Goal: Task Accomplishment & Management: Manage account settings

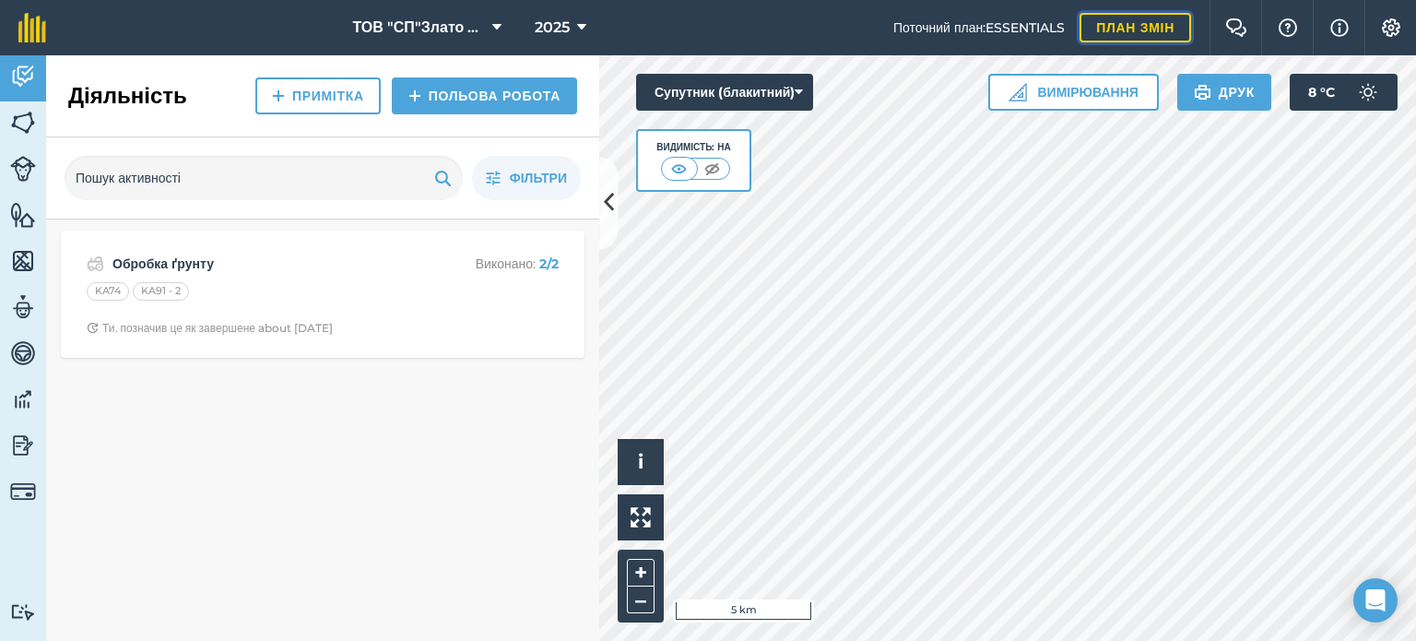
click at [1135, 26] on link "План змін" at bounding box center [1136, 28] width 112 height 30
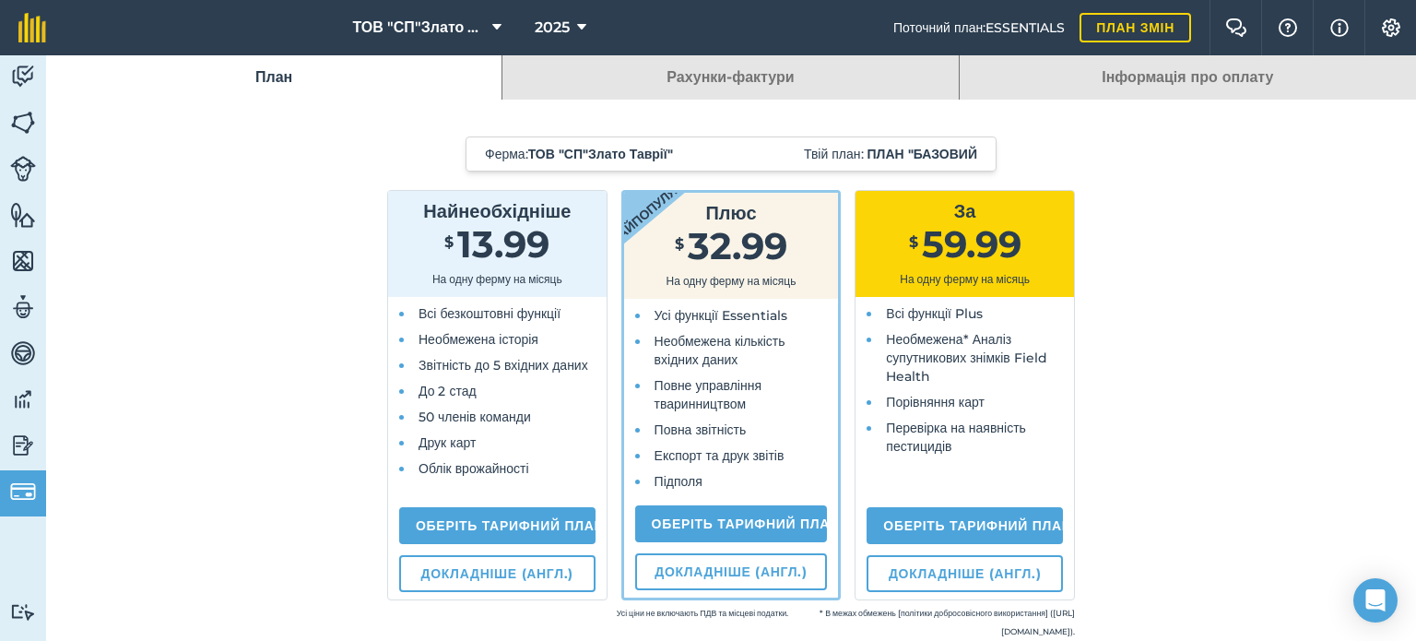
click at [1086, 68] on link "Інформація про оплату" at bounding box center [1188, 77] width 456 height 44
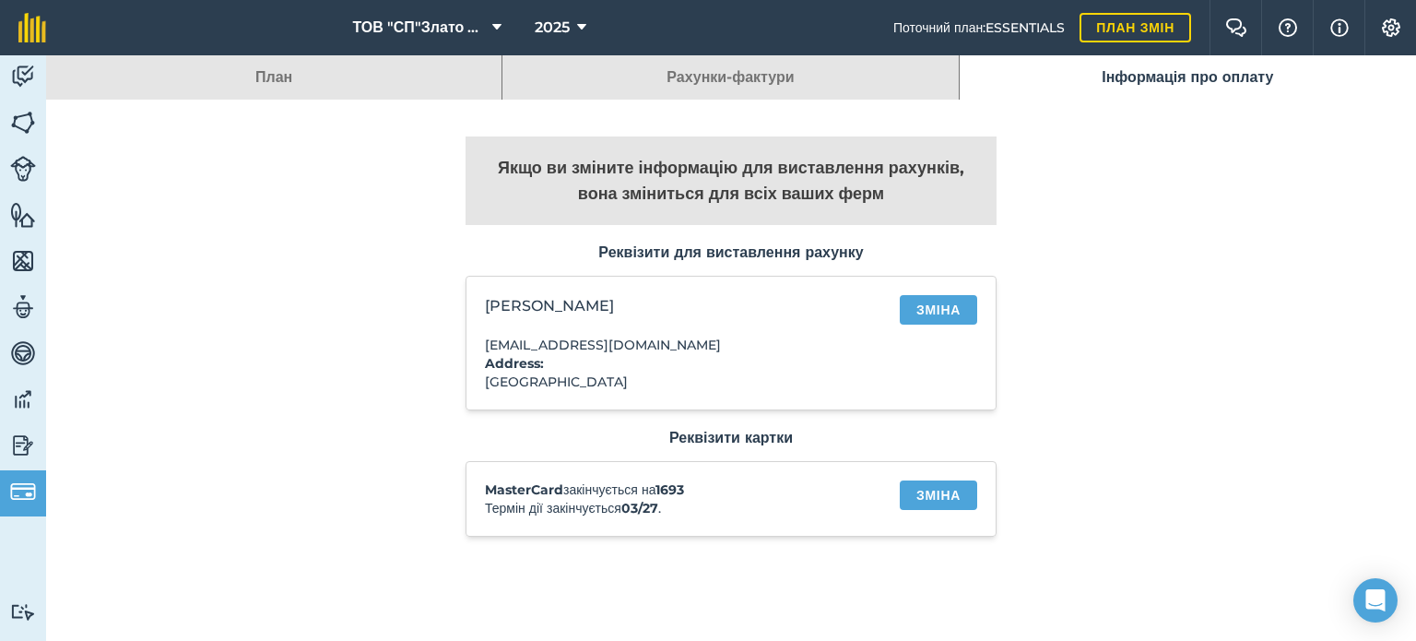
click at [290, 92] on link "План" at bounding box center [274, 77] width 456 height 44
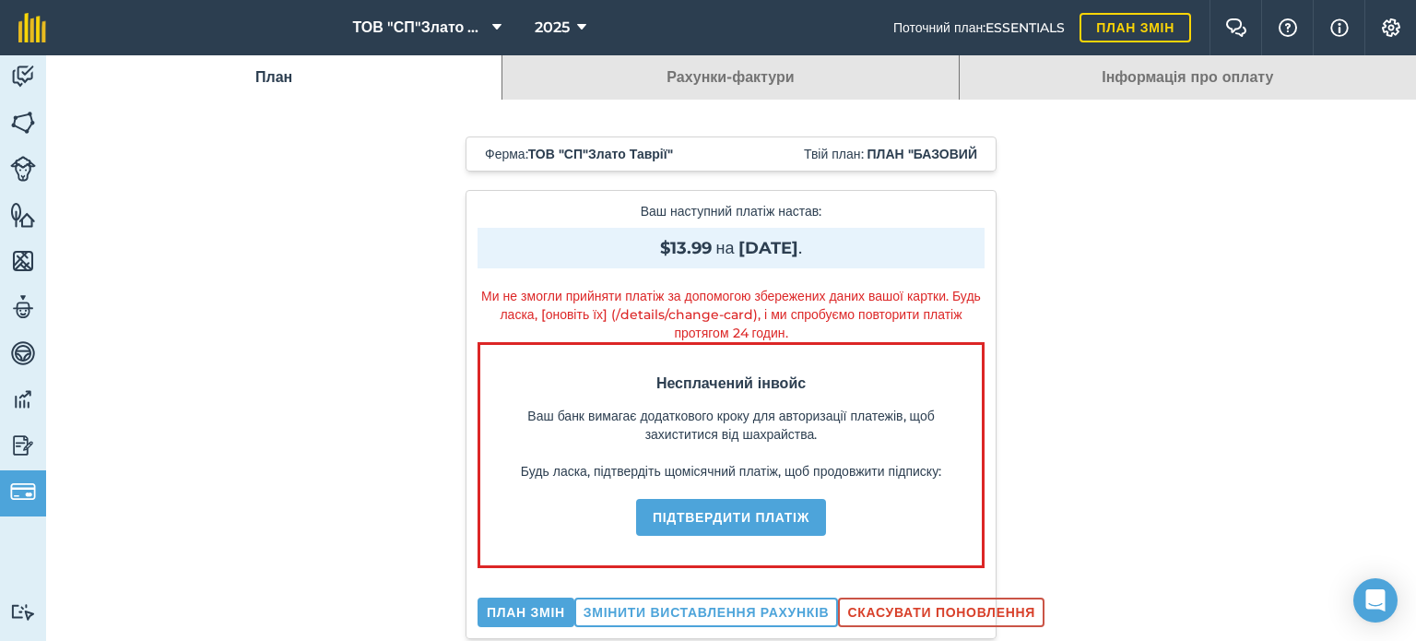
click at [1130, 77] on link "Інформація про оплату" at bounding box center [1188, 77] width 456 height 44
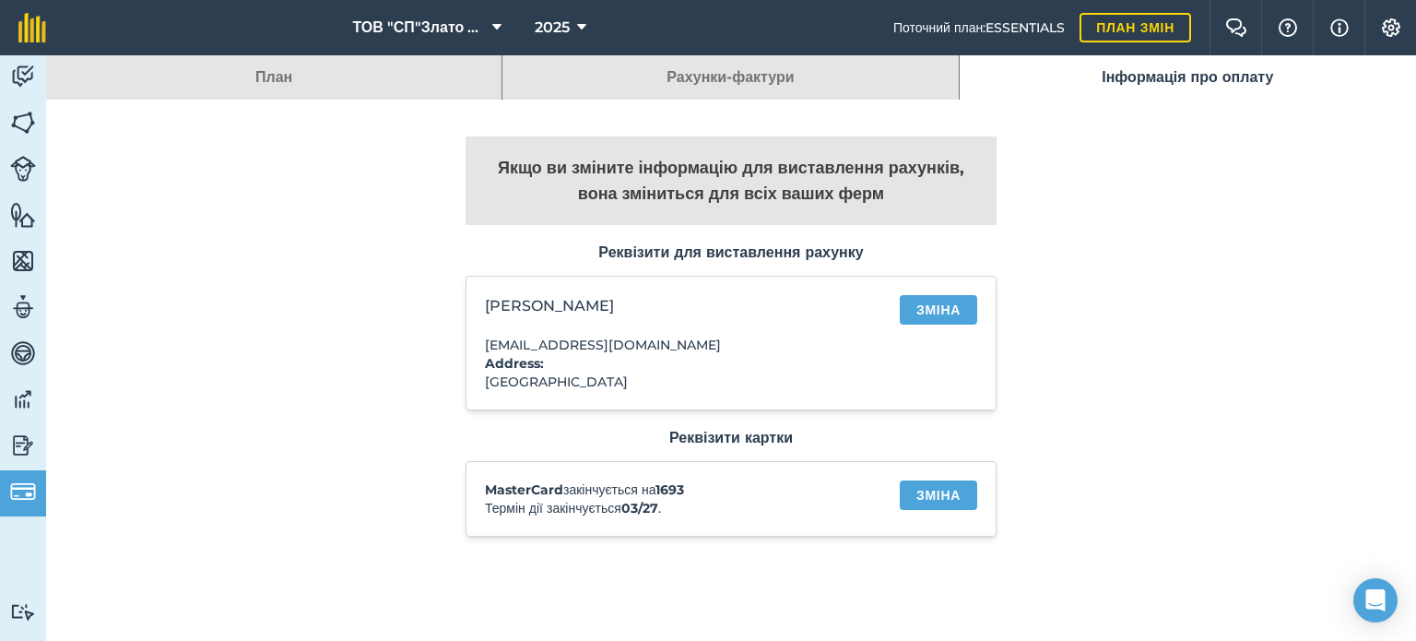
click at [841, 77] on link "Рахунки-фактури" at bounding box center [731, 77] width 456 height 44
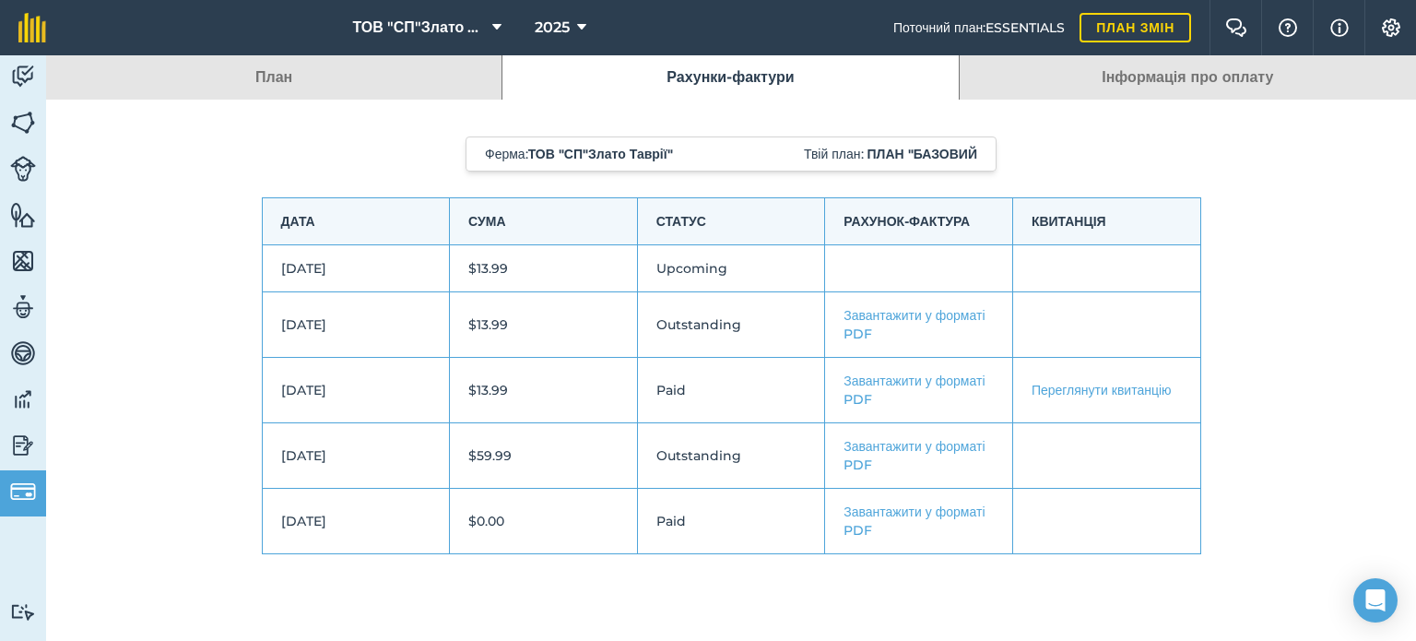
click at [320, 89] on link "План" at bounding box center [274, 77] width 456 height 44
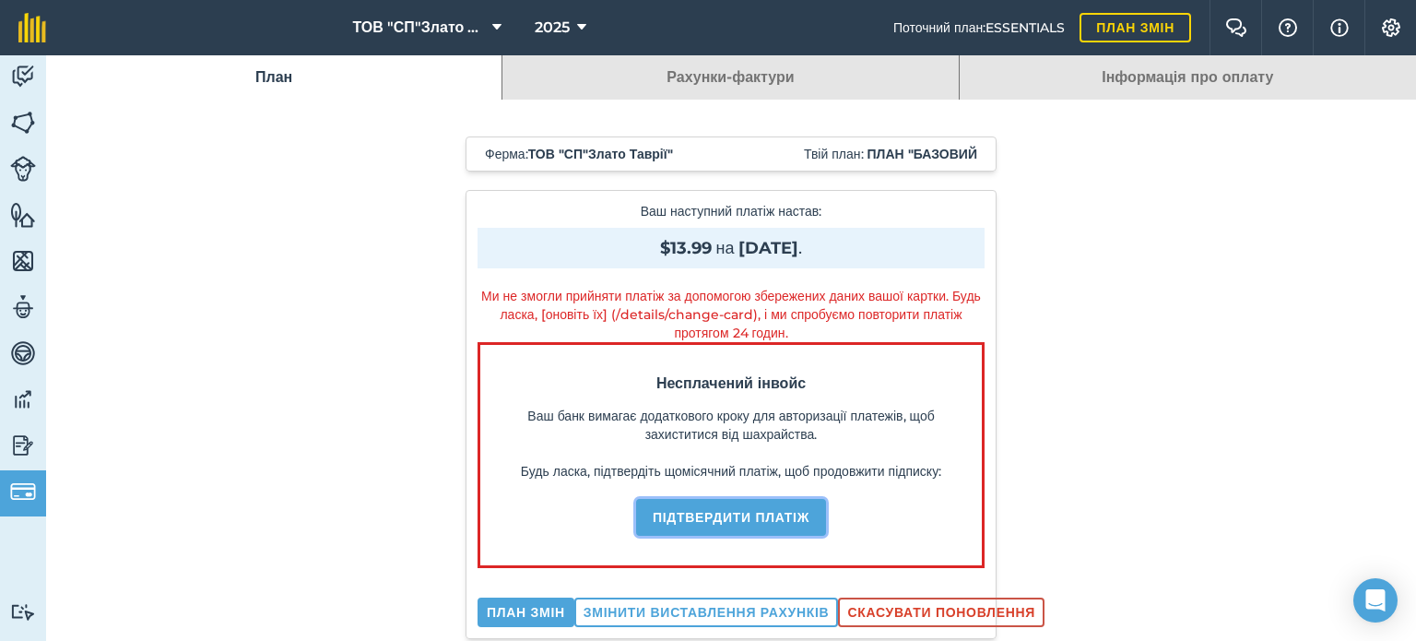
click at [701, 536] on button "Підтвердити платіж" at bounding box center [731, 517] width 190 height 37
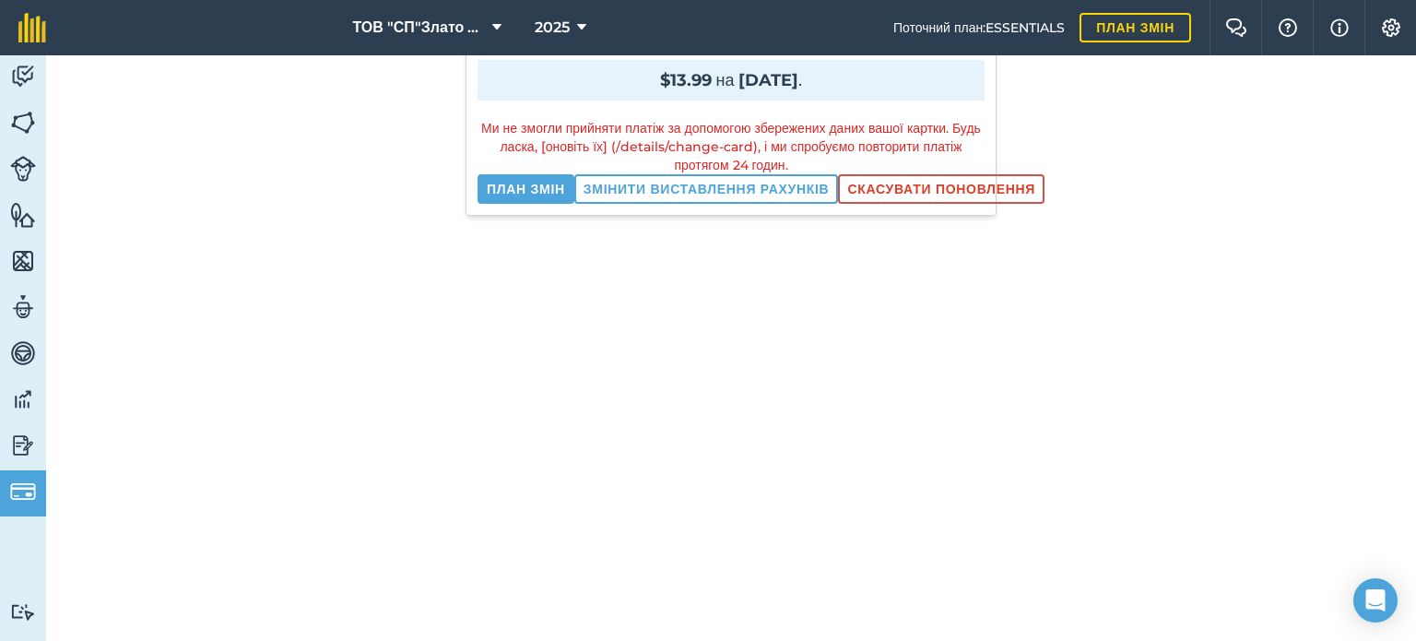
scroll to position [166, 0]
click at [675, 143] on div "Ми не змогли прийняти платіж за допомогою збережених даних вашої картки. Будь л…" at bounding box center [731, 148] width 507 height 55
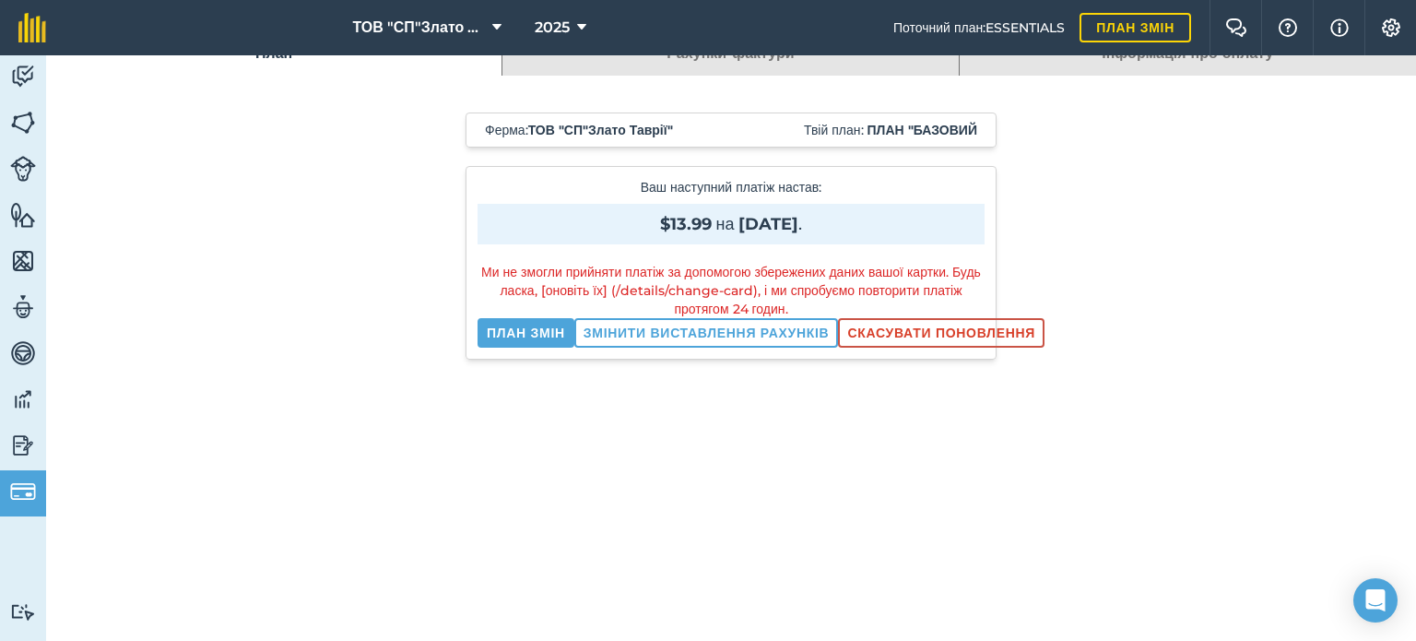
scroll to position [22, 0]
click at [719, 286] on div "Ми не змогли прийняти платіж за допомогою збережених даних вашої картки. Будь л…" at bounding box center [731, 292] width 507 height 55
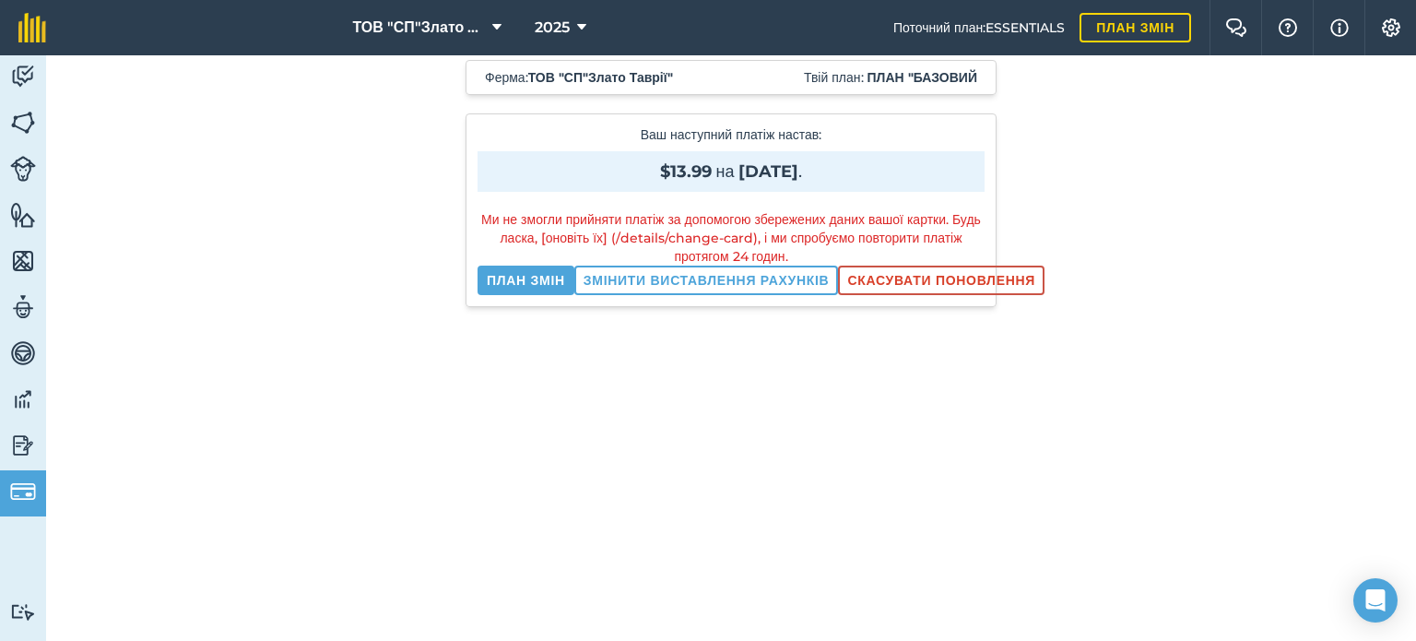
scroll to position [0, 0]
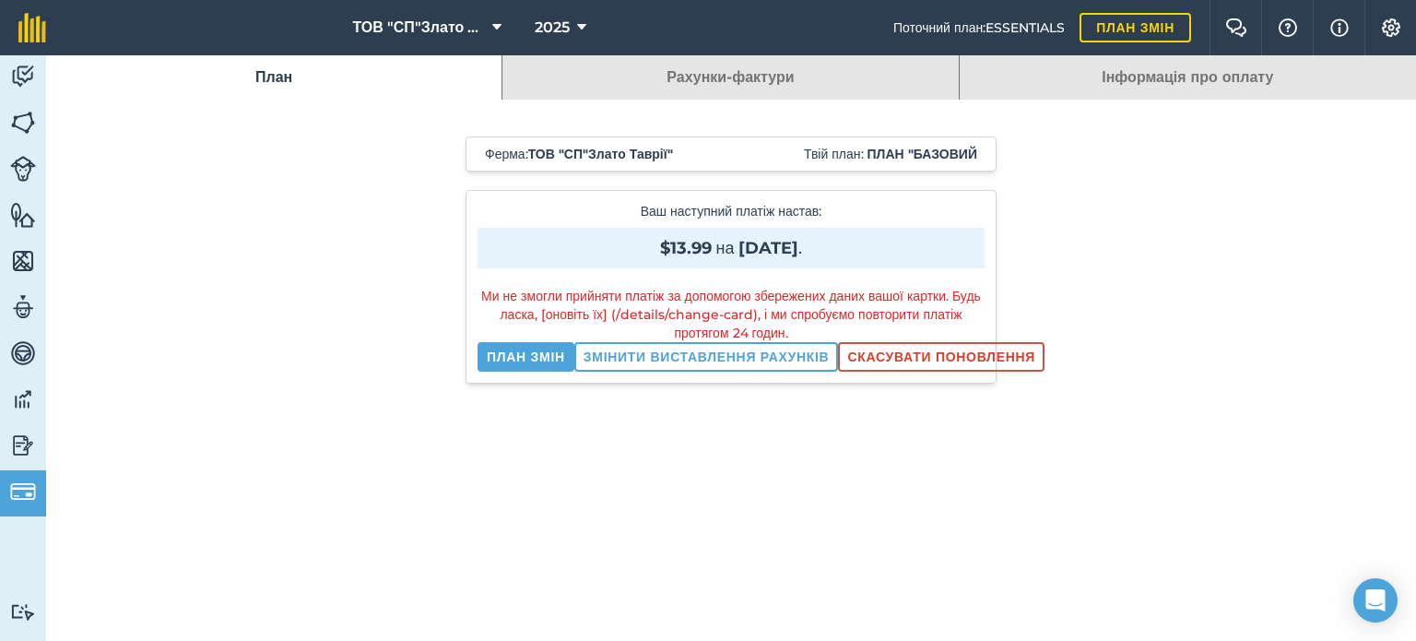
click at [733, 69] on link "Рахунки-фактури" at bounding box center [731, 77] width 456 height 44
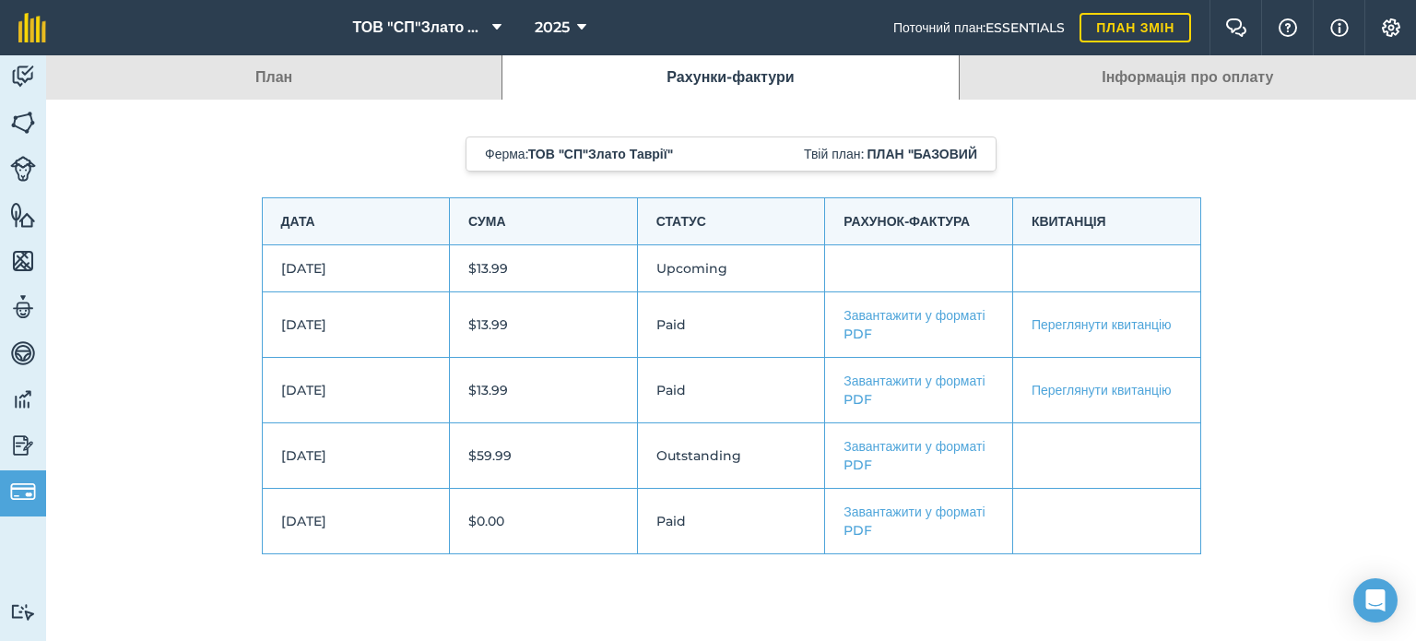
click at [1054, 323] on td "Переглянути квитанцію" at bounding box center [1106, 324] width 188 height 65
click at [1060, 305] on td "Переглянути квитанцію" at bounding box center [1106, 324] width 188 height 65
click at [1060, 316] on link "Переглянути квитанцію" at bounding box center [1102, 324] width 140 height 17
click at [371, 72] on link "План" at bounding box center [274, 77] width 456 height 44
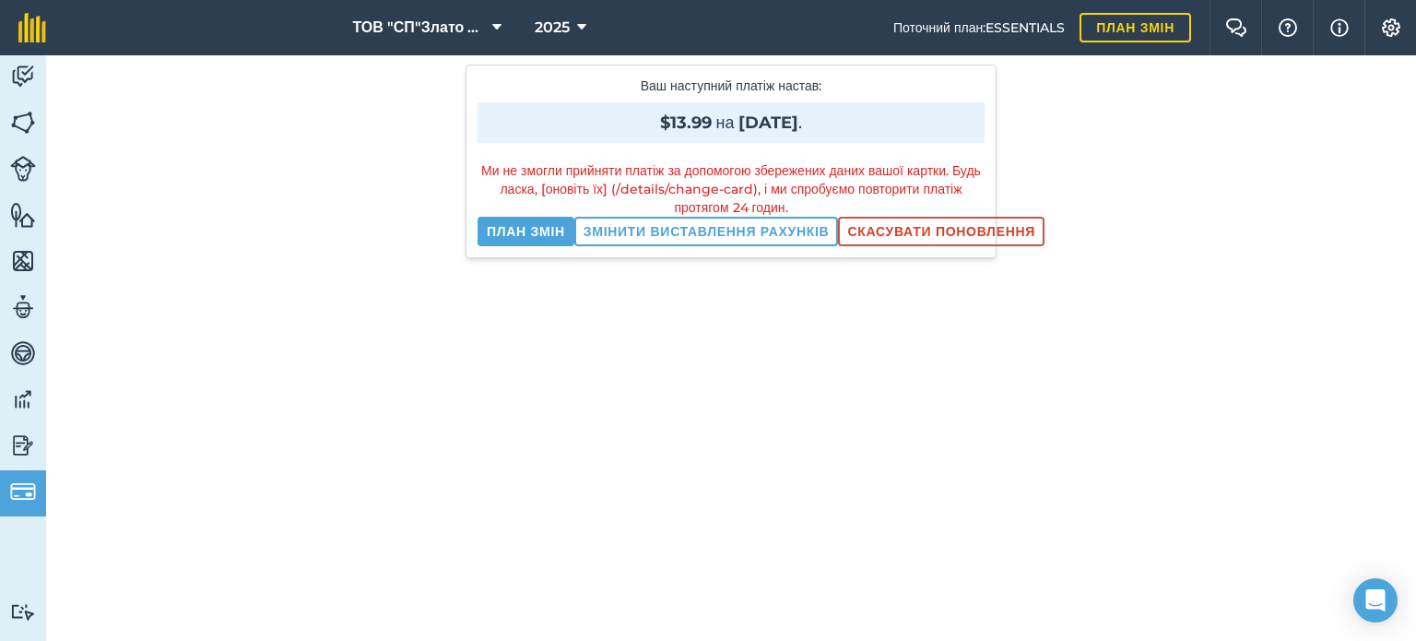
scroll to position [129, 0]
click at [506, 231] on link "План змін" at bounding box center [526, 228] width 97 height 30
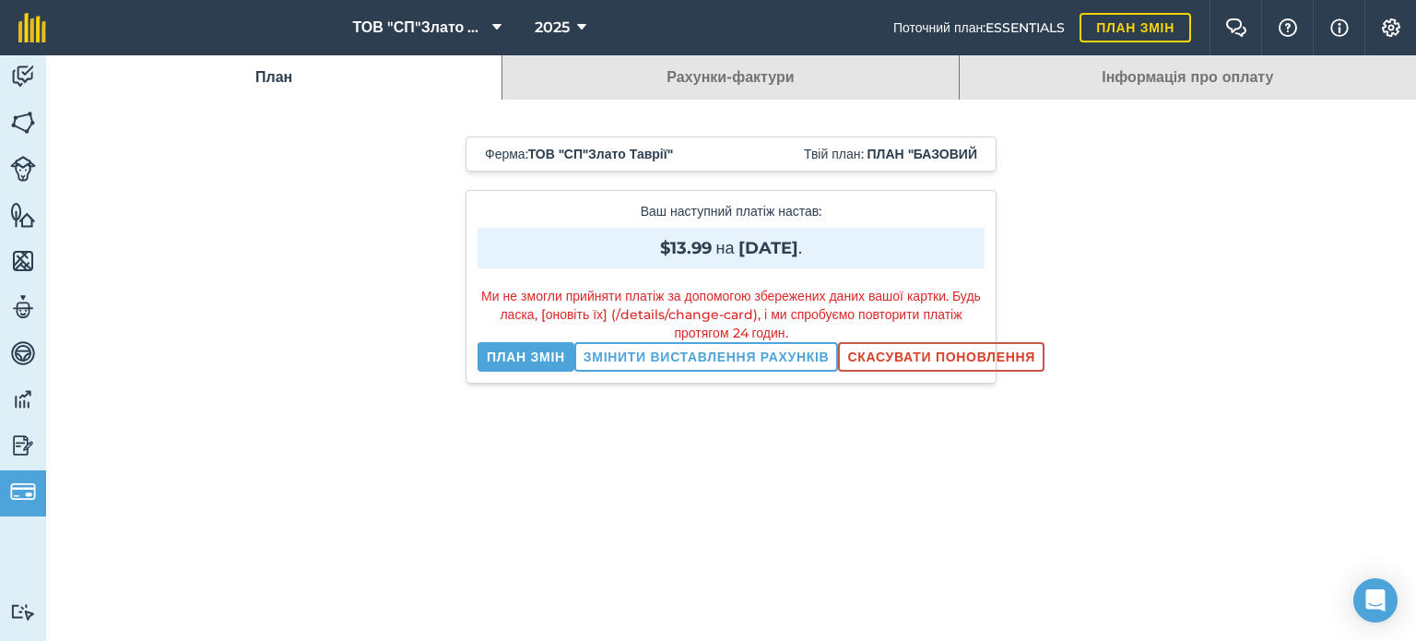
select select "c333f8ae-3c08-4337-b93a-84218057e287"
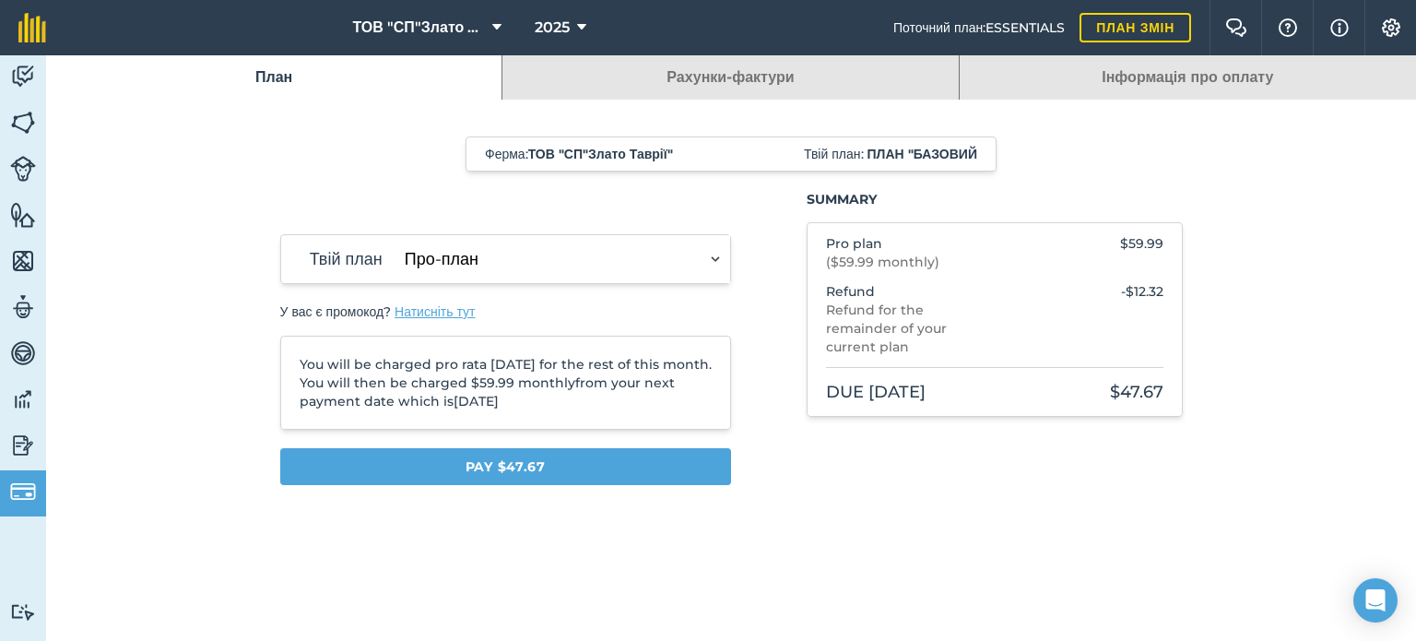
click at [649, 65] on link "Рахунки-фактури" at bounding box center [731, 77] width 456 height 44
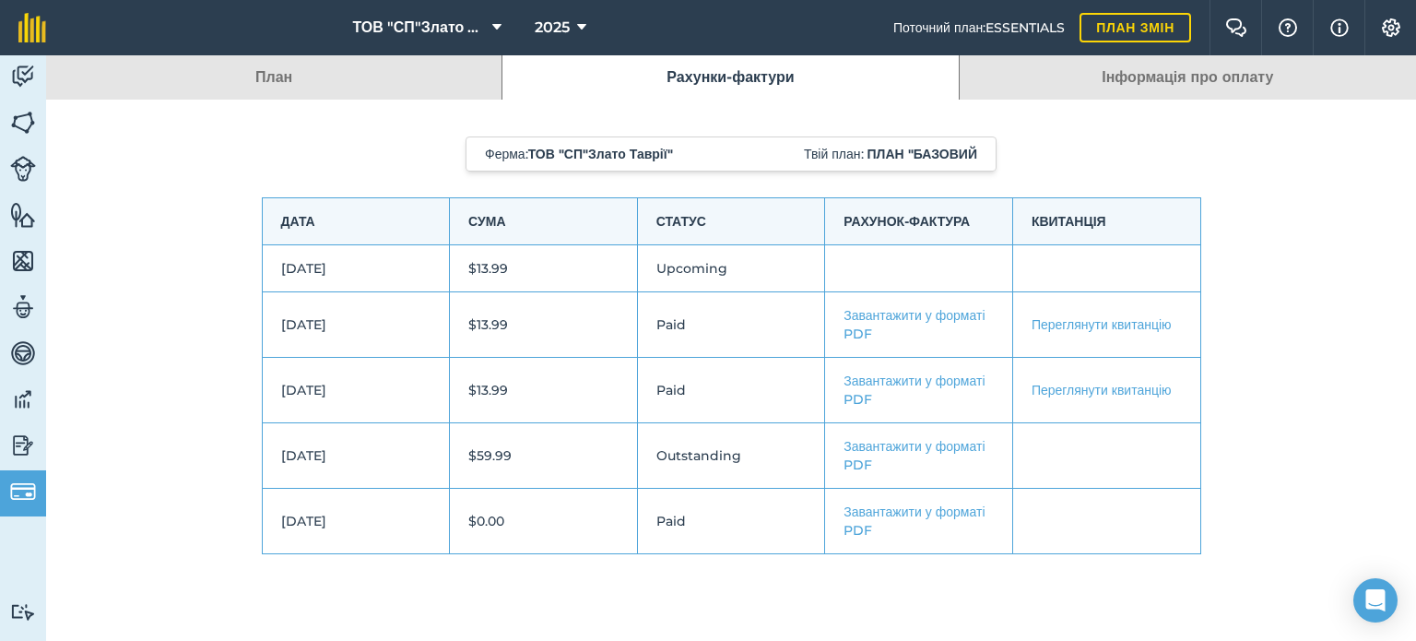
click at [364, 63] on link "План" at bounding box center [274, 77] width 456 height 44
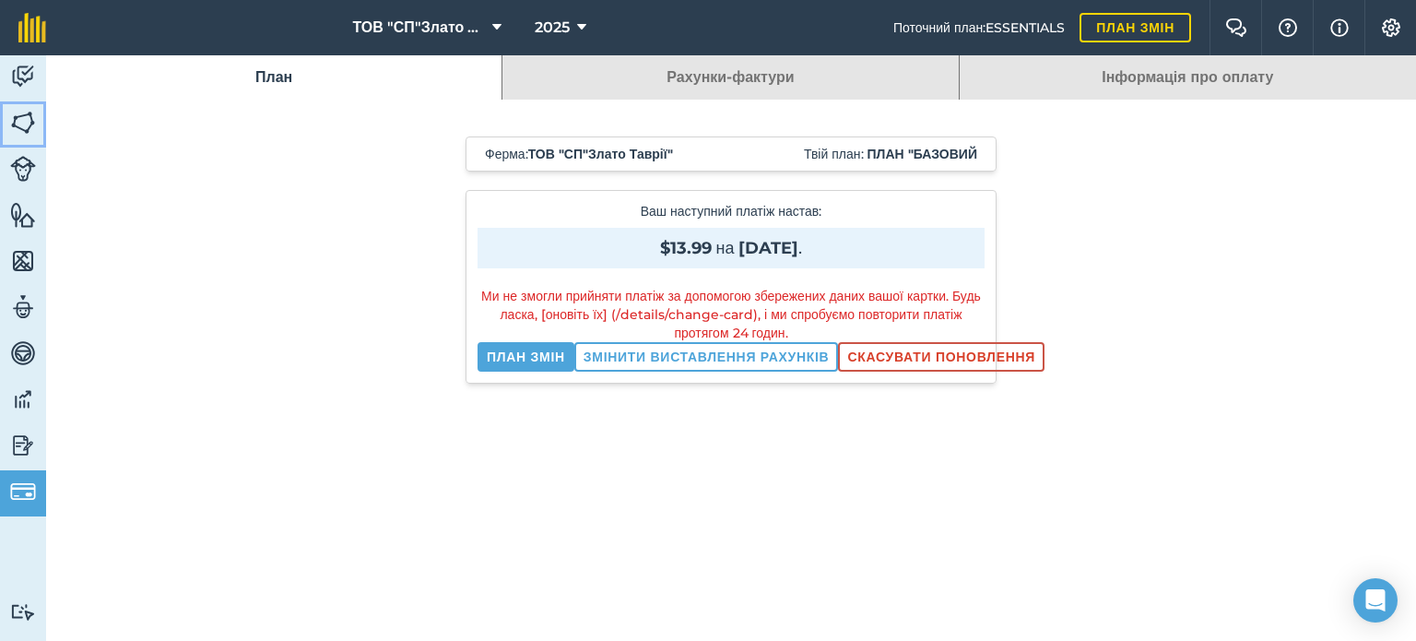
click at [26, 124] on img at bounding box center [23, 123] width 26 height 28
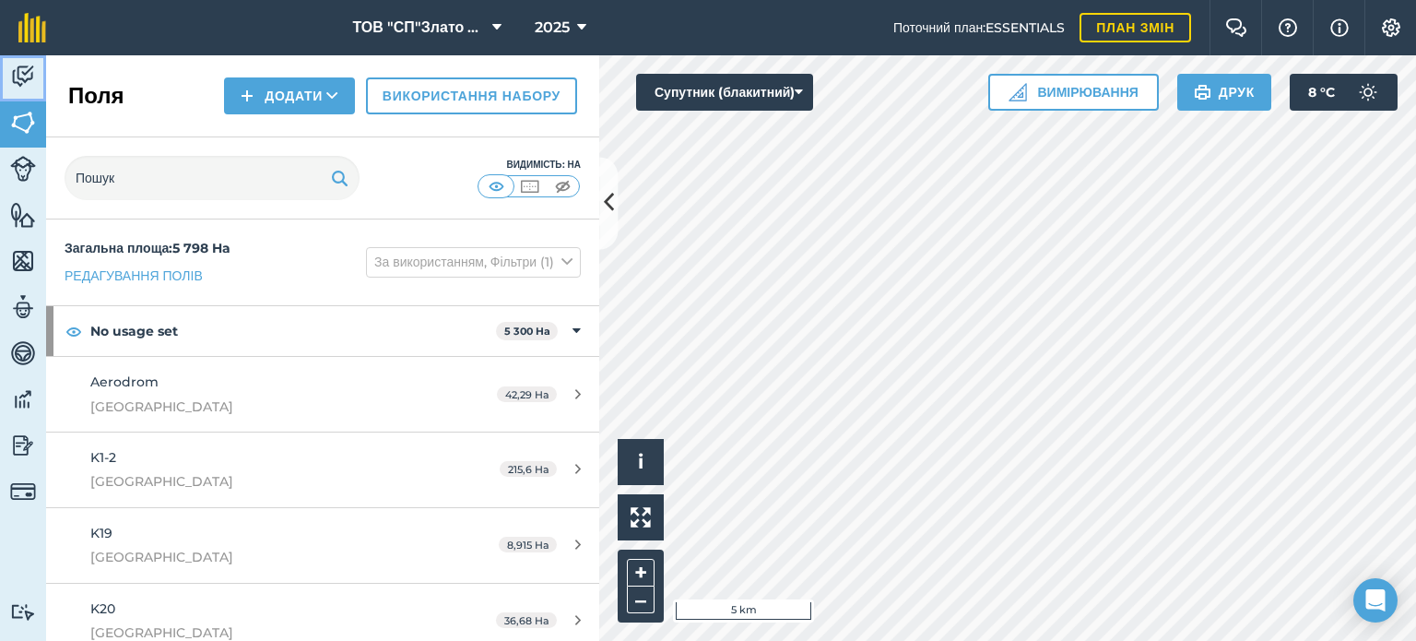
click at [29, 74] on img at bounding box center [23, 77] width 26 height 28
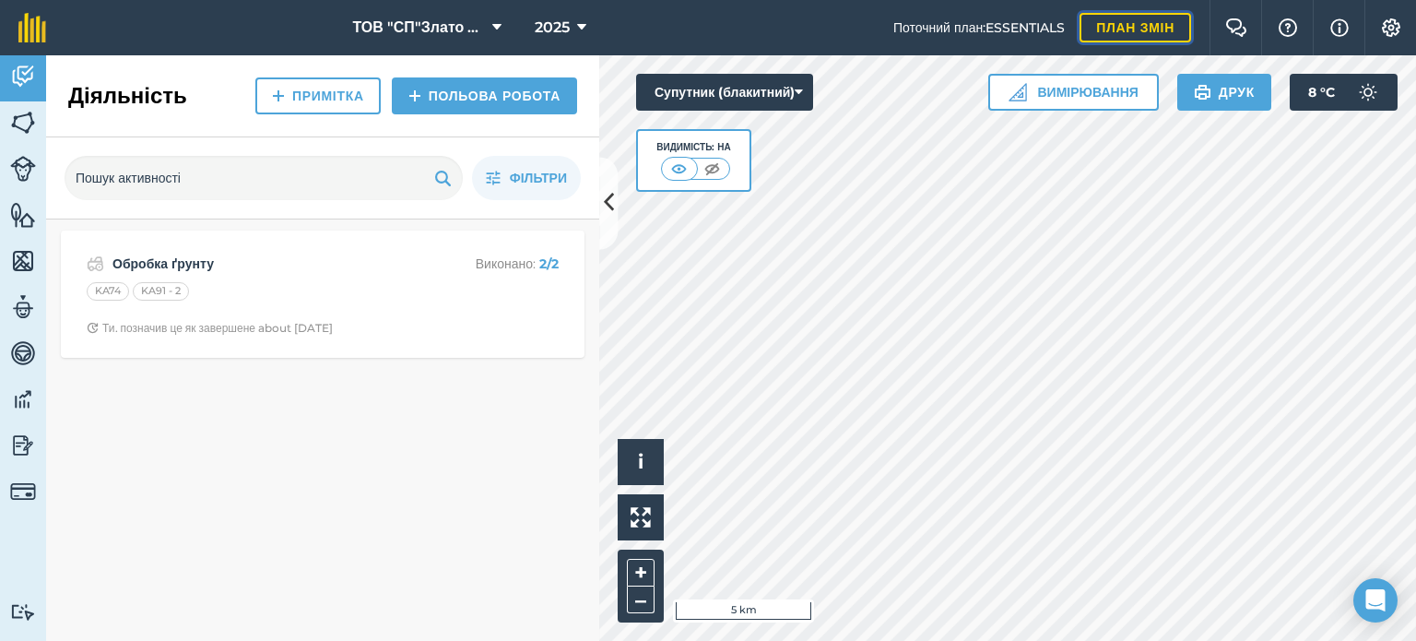
click at [1116, 21] on link "План змін" at bounding box center [1136, 28] width 112 height 30
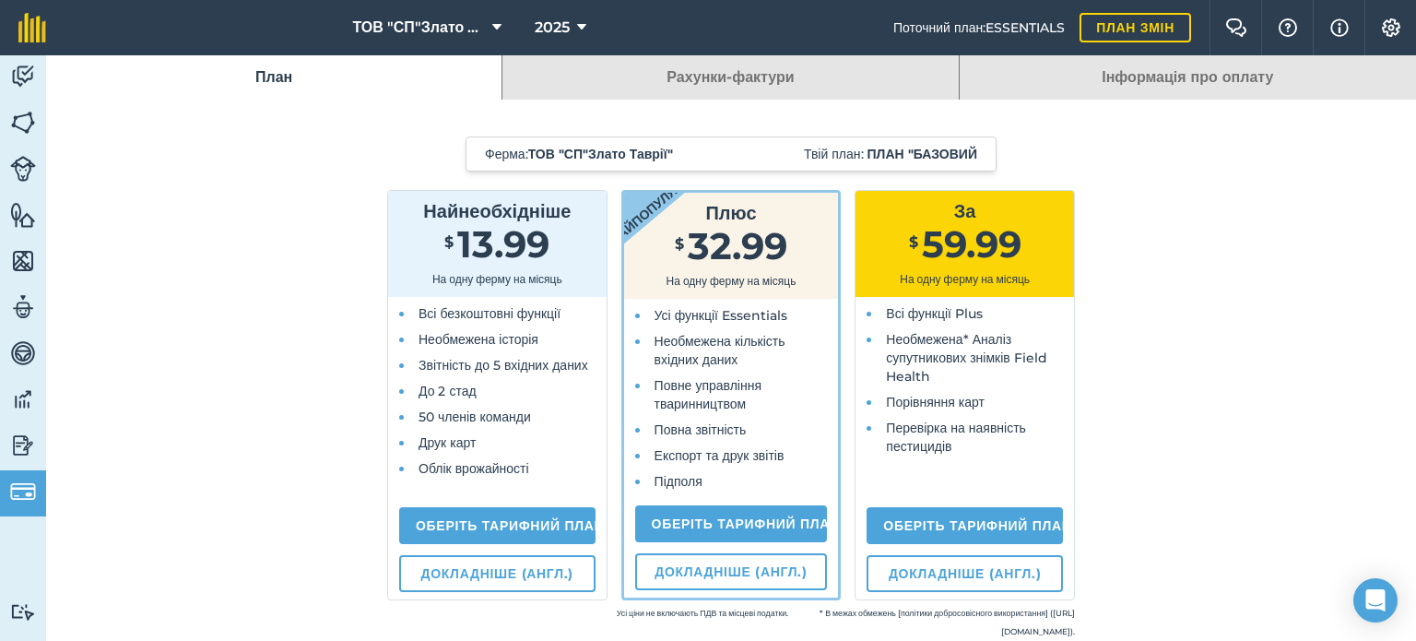
click at [1087, 78] on link "Інформація про оплату" at bounding box center [1188, 77] width 456 height 44
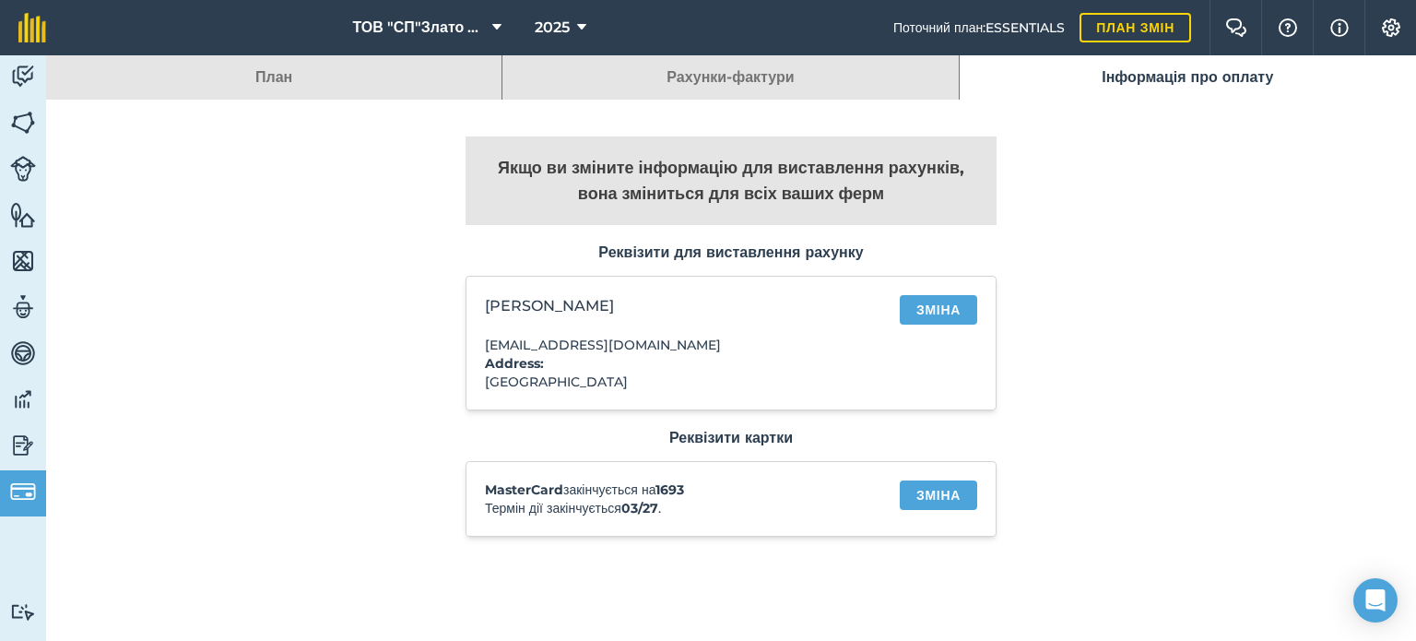
click at [862, 79] on link "Рахунки-фактури" at bounding box center [731, 77] width 456 height 44
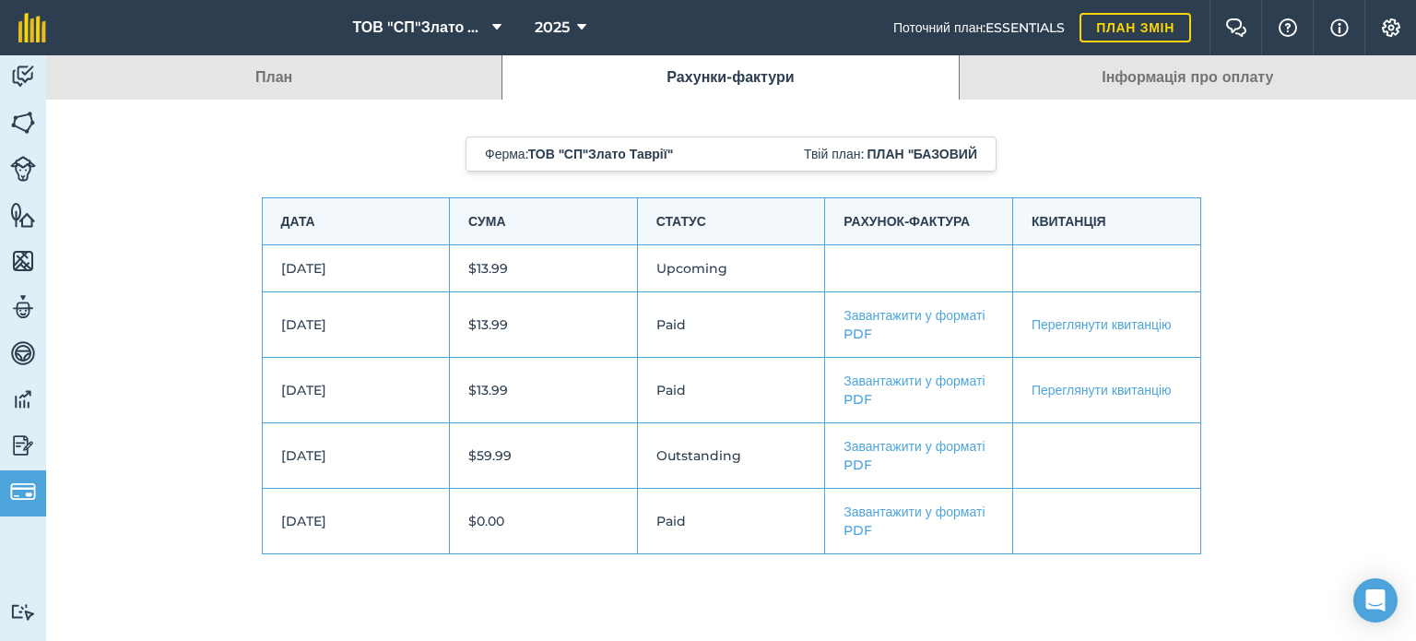
click at [1059, 322] on link "Переглянути квитанцію" at bounding box center [1102, 324] width 140 height 17
